Goal: Navigation & Orientation: Find specific page/section

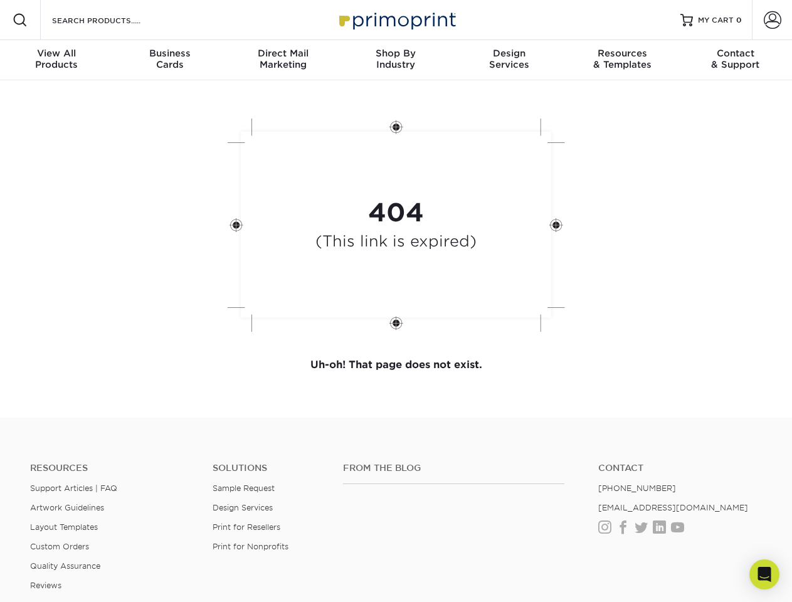
click at [395, 301] on div "404 (This link is expired)" at bounding box center [396, 226] width 376 height 232
click at [20, 20] on span at bounding box center [20, 20] width 15 height 15
click at [771, 20] on span at bounding box center [772, 20] width 18 height 18
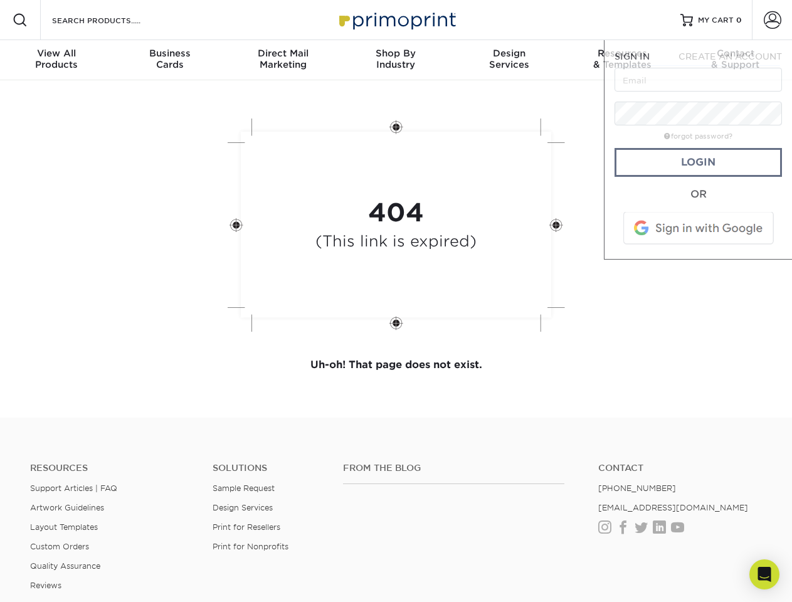
click at [56, 60] on div "View All Products" at bounding box center [56, 59] width 113 height 23
click at [169, 60] on div "Business Cards" at bounding box center [169, 59] width 113 height 23
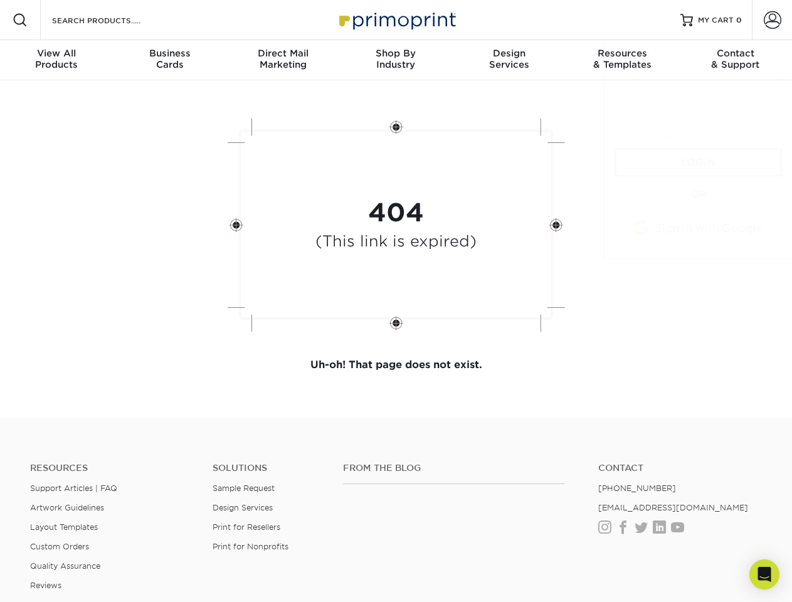
click at [283, 60] on div "Direct Mail Marketing" at bounding box center [282, 59] width 113 height 23
click at [395, 60] on div "Shop By Industry" at bounding box center [395, 59] width 113 height 23
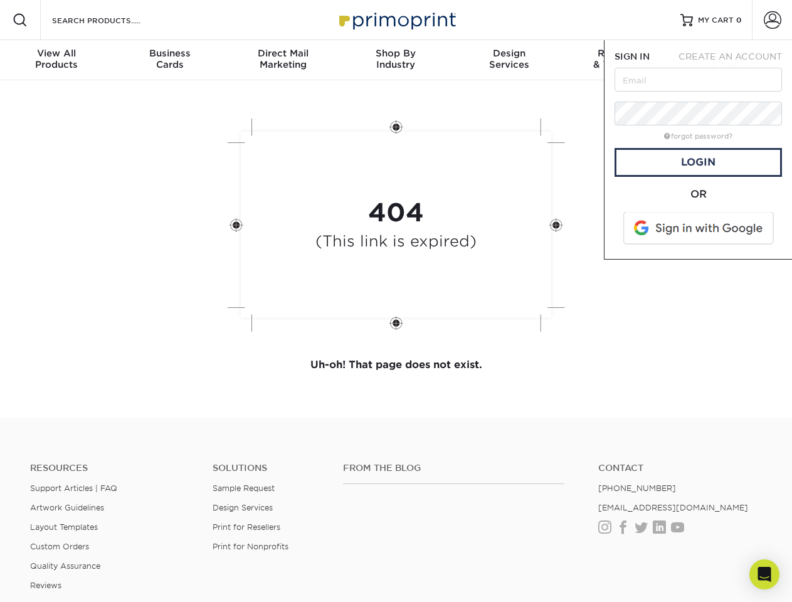
click at [509, 60] on div "Design Services" at bounding box center [508, 59] width 113 height 23
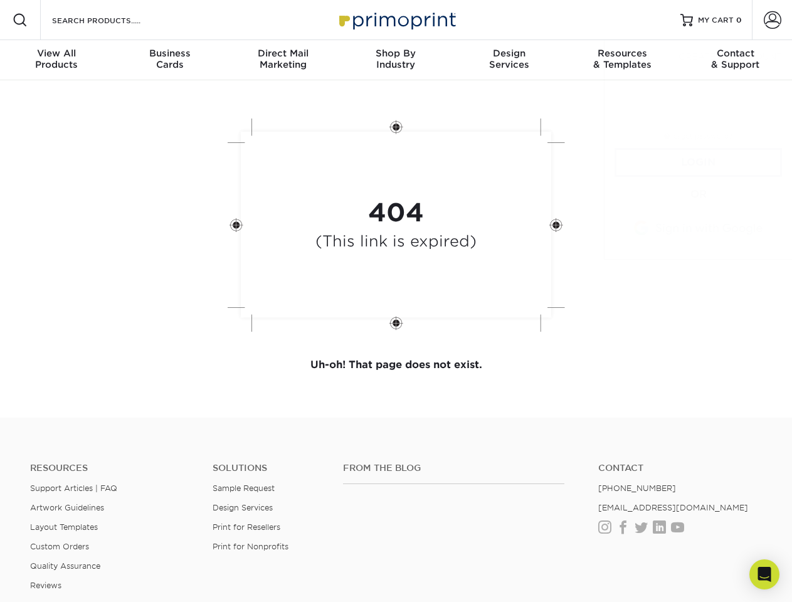
click at [622, 60] on span "SIGN IN" at bounding box center [631, 56] width 35 height 10
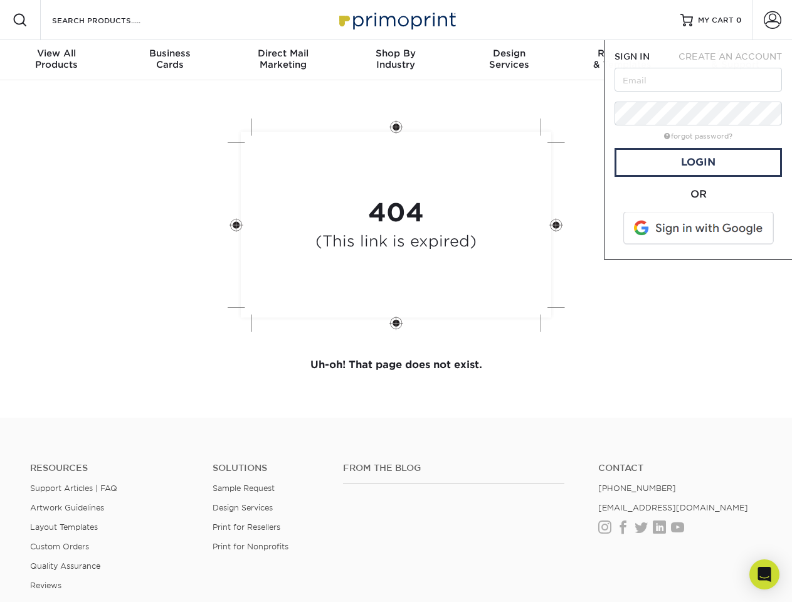
click at [735, 60] on span "CREATE AN ACCOUNT" at bounding box center [729, 56] width 103 height 10
